Goal: Information Seeking & Learning: Find specific fact

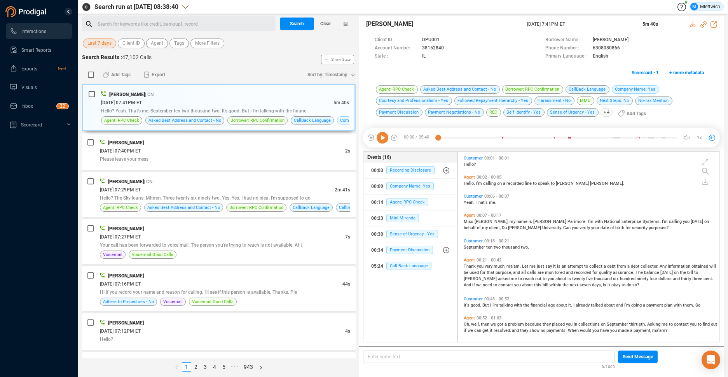
click at [167, 21] on div "Search for keywords like credit, bankrupt, record ﻿" at bounding box center [186, 24] width 176 height 12
click at [157, 42] on span "Agent" at bounding box center [157, 43] width 12 height 10
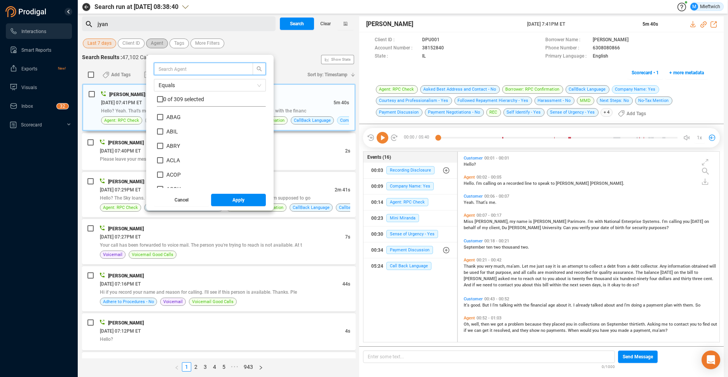
scroll to position [73, 105]
click at [169, 68] on input "text" at bounding box center [200, 69] width 82 height 9
type input "jyan"
click at [159, 116] on input "JYAN" at bounding box center [160, 117] width 6 height 6
checkbox input "true"
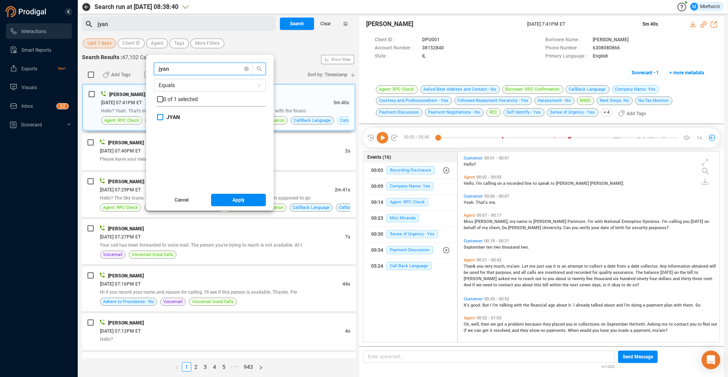
checkbox input "true"
click at [233, 199] on span "Apply" at bounding box center [238, 200] width 12 height 12
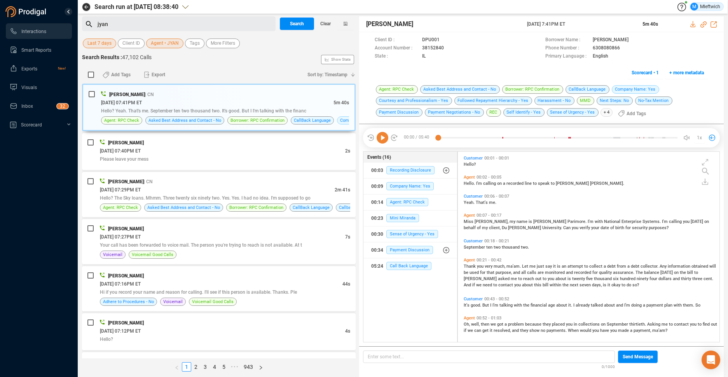
click at [118, 23] on div "jyan" at bounding box center [186, 24] width 176 height 12
click at [297, 24] on span "Search" at bounding box center [297, 23] width 14 height 12
click at [297, 24] on div "Search Clear" at bounding box center [317, 23] width 78 height 15
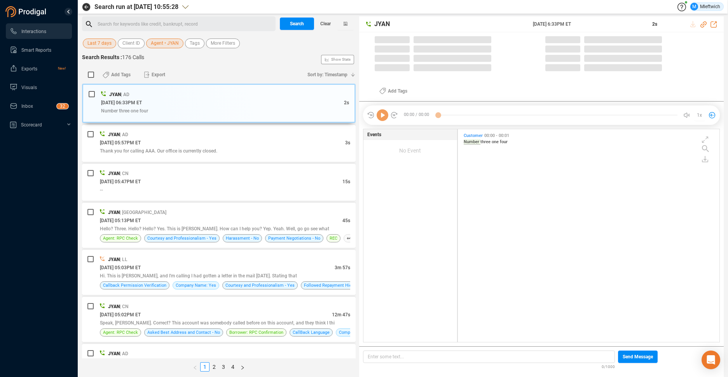
scroll to position [2, 4]
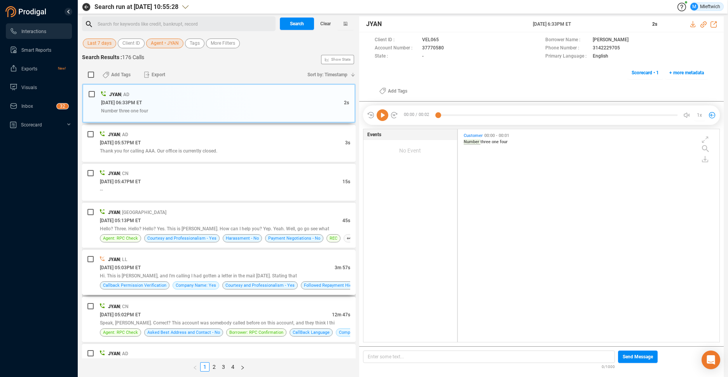
click at [269, 270] on div "[DATE] 05:03PM ET" at bounding box center [217, 267] width 235 height 8
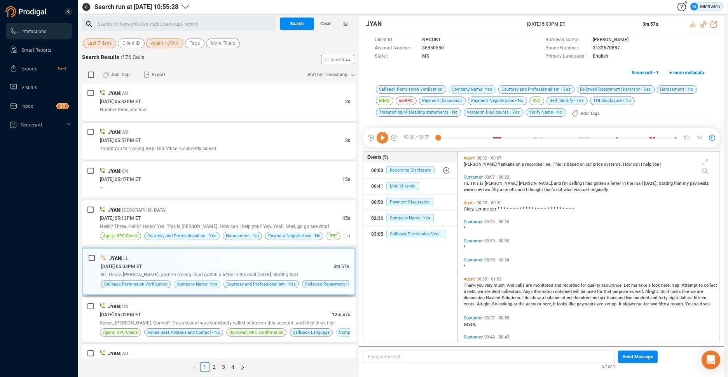
scroll to position [82, 0]
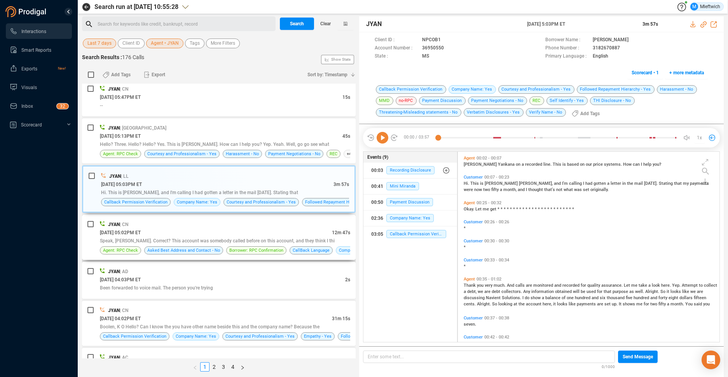
click at [306, 236] on div "Speak, [PERSON_NAME]. Correct? This account was somebody called before on this …" at bounding box center [225, 240] width 250 height 8
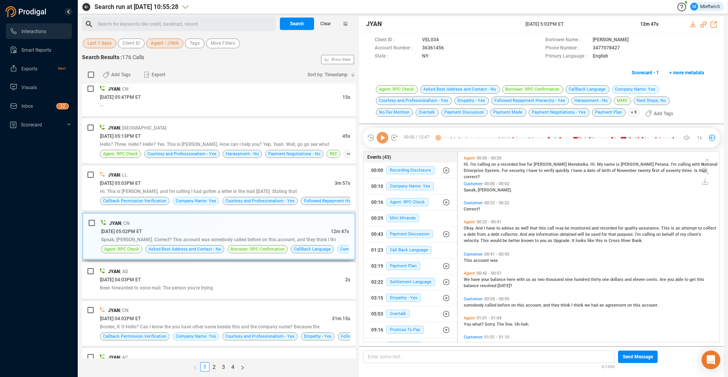
scroll to position [188, 257]
click at [448, 47] on icon at bounding box center [450, 48] width 6 height 6
click at [255, 230] on div "[DATE] 05:02PM ET" at bounding box center [216, 231] width 230 height 8
click at [448, 48] on icon at bounding box center [450, 48] width 6 height 6
